Goal: Find specific page/section: Find specific page/section

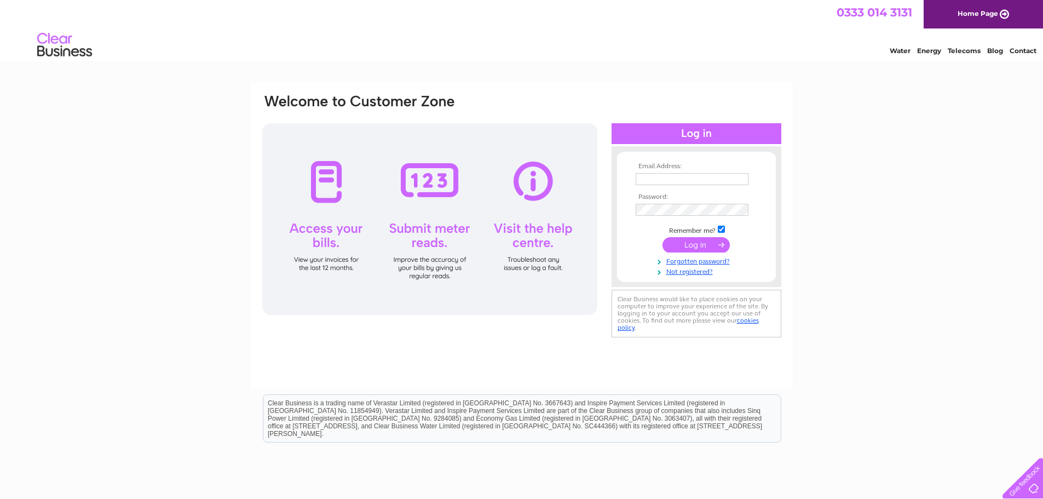
type input "[EMAIL_ADDRESS][DOMAIN_NAME]"
click at [686, 245] on input "submit" at bounding box center [696, 244] width 67 height 15
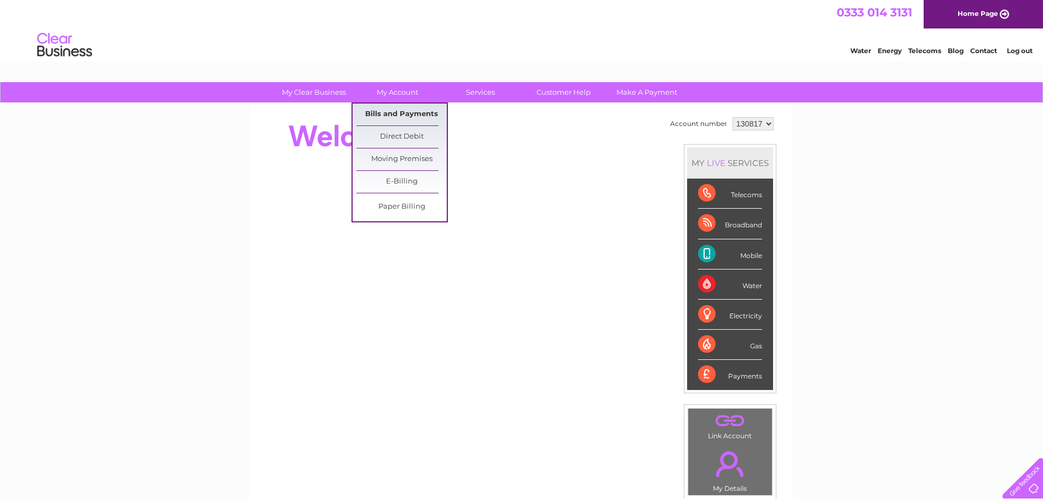
click at [402, 110] on link "Bills and Payments" at bounding box center [402, 115] width 90 height 22
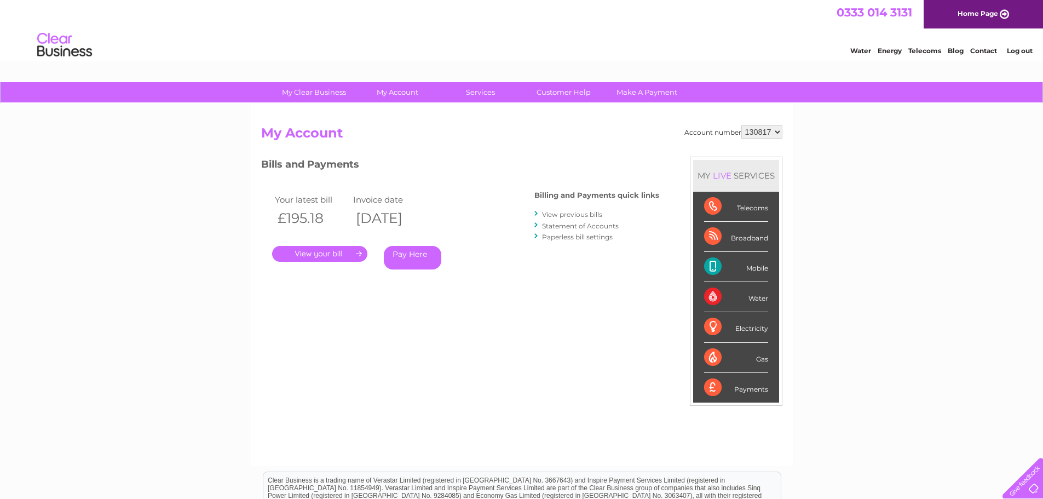
click at [344, 256] on link "." at bounding box center [319, 254] width 95 height 16
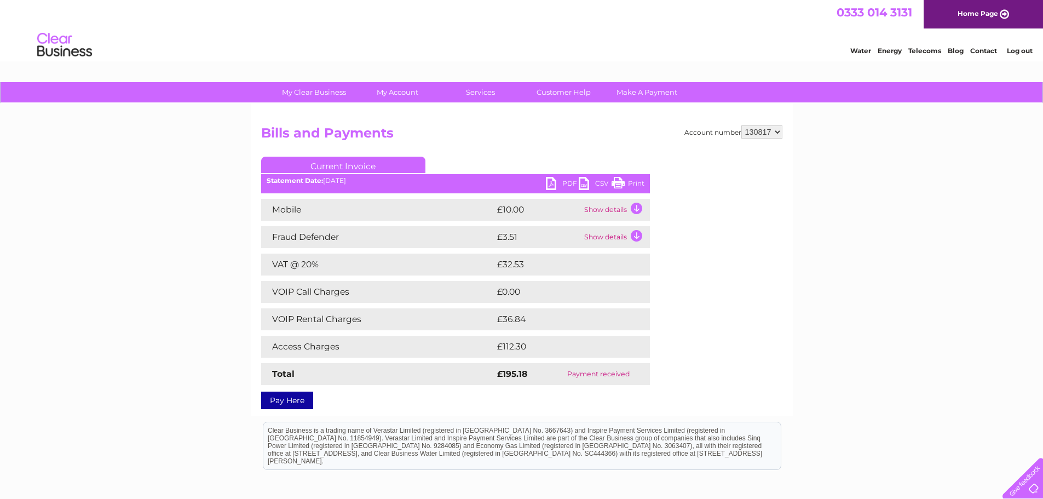
click at [550, 181] on link "PDF" at bounding box center [562, 185] width 33 height 16
